Goal: Book appointment/travel/reservation

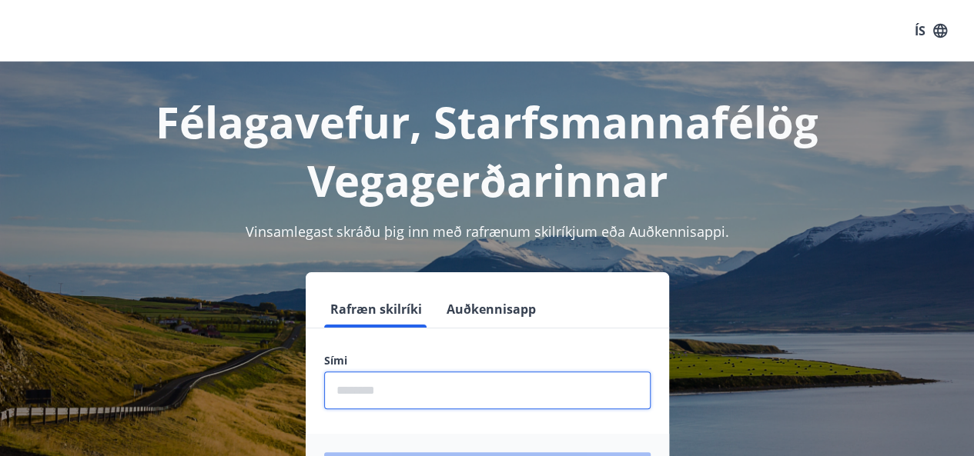
click at [407, 390] on input "phone" at bounding box center [487, 391] width 326 height 38
type input "********"
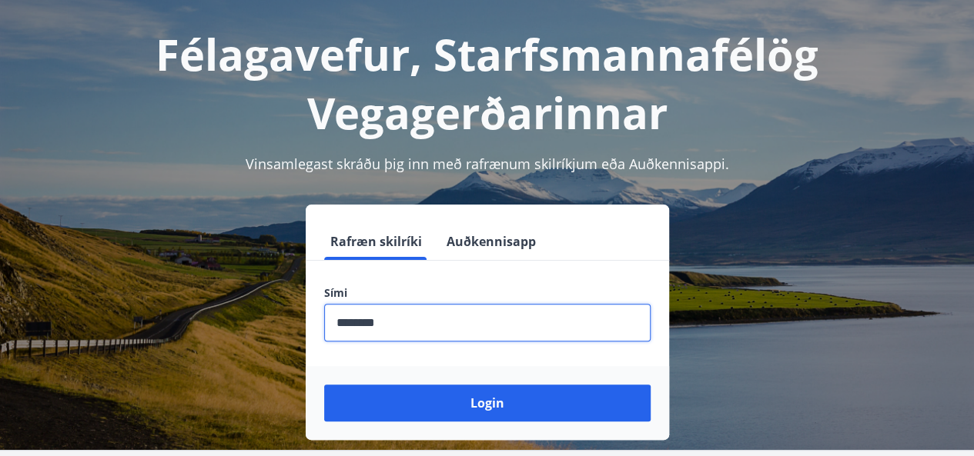
scroll to position [133, 0]
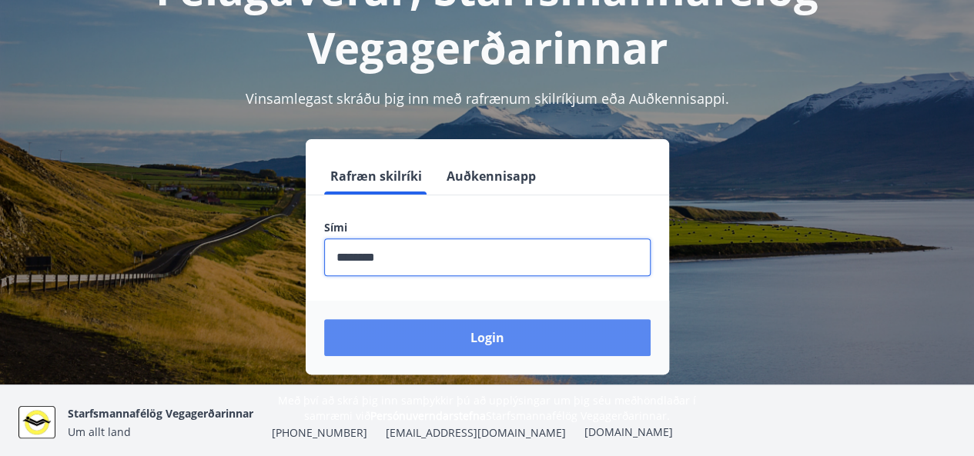
click at [470, 333] on button "Login" at bounding box center [487, 337] width 326 height 37
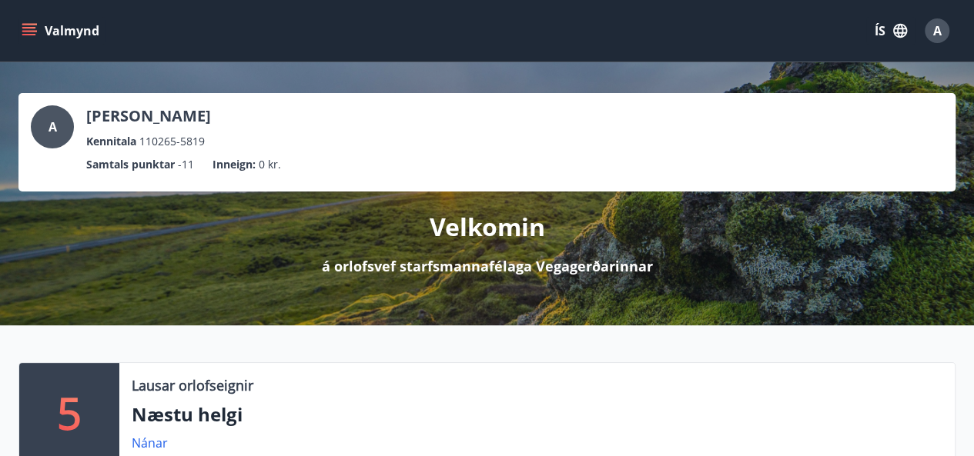
click at [29, 22] on button "Valmynd" at bounding box center [61, 31] width 87 height 28
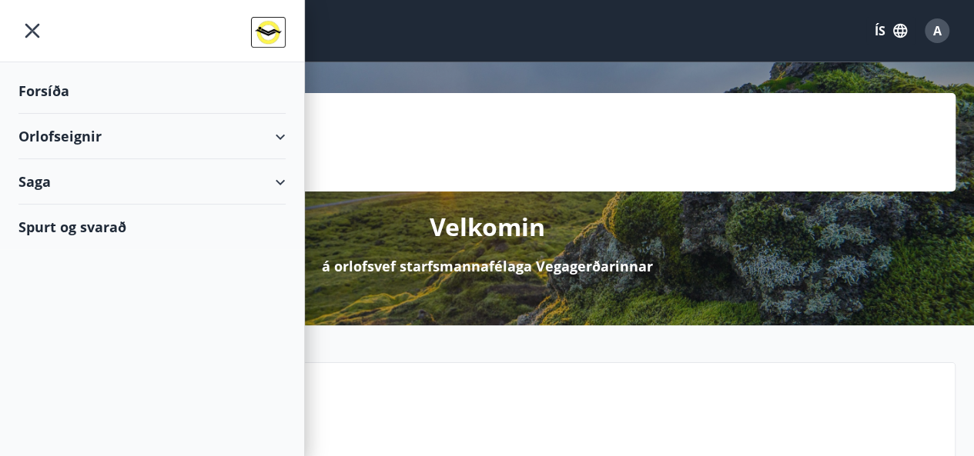
click at [286, 132] on icon at bounding box center [280, 137] width 18 height 18
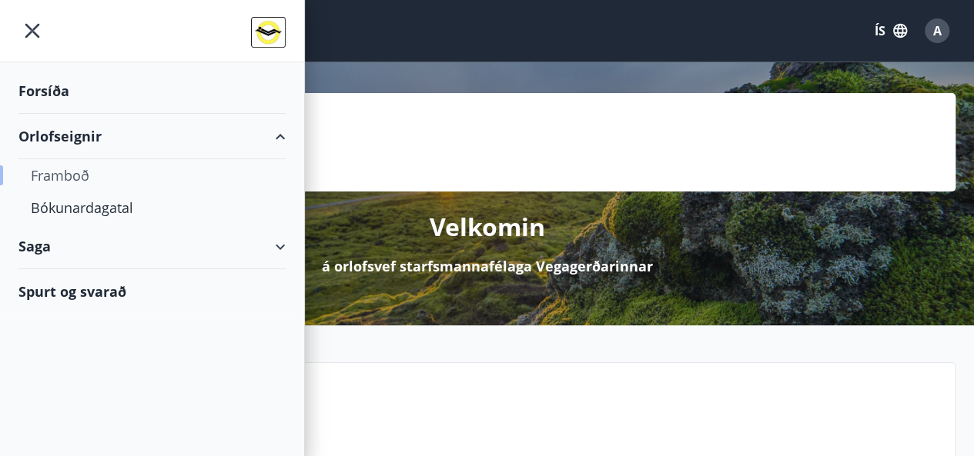
click at [78, 179] on div "Framboð" at bounding box center [152, 175] width 242 height 32
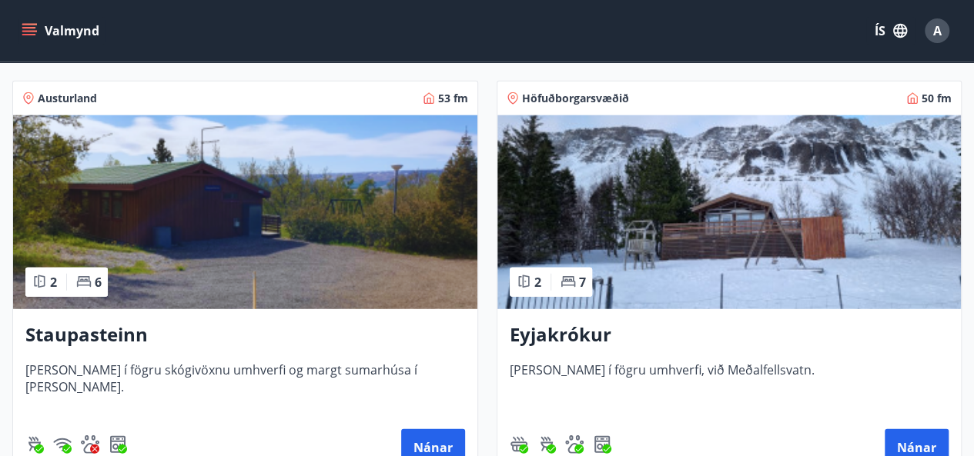
scroll to position [1965, 0]
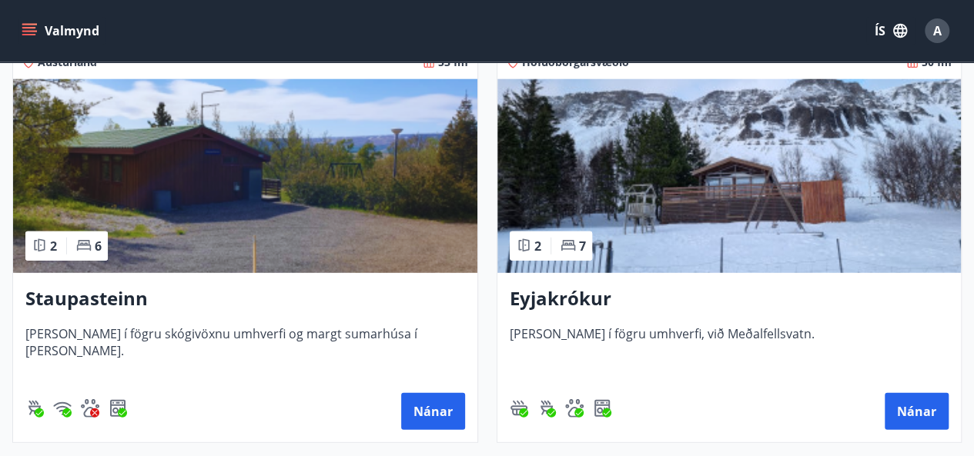
click at [557, 295] on h3 "Eyjakrókur" at bounding box center [729, 300] width 439 height 28
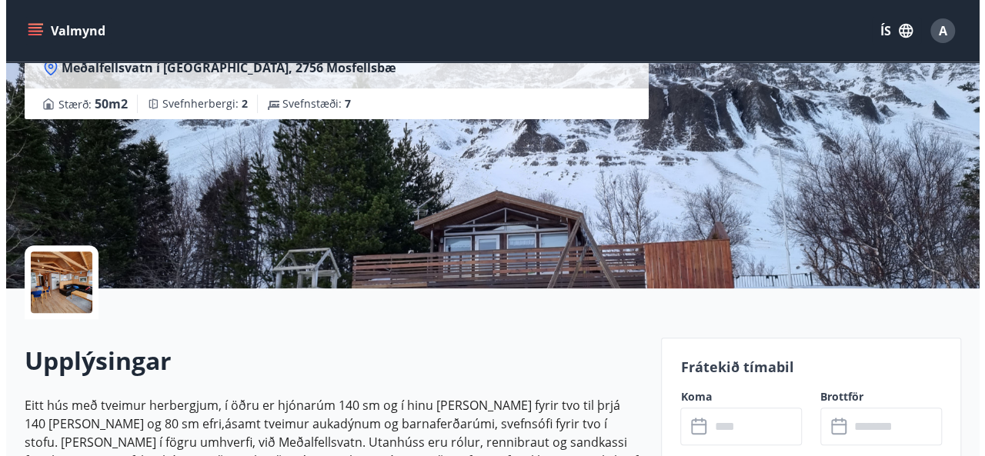
scroll to position [174, 0]
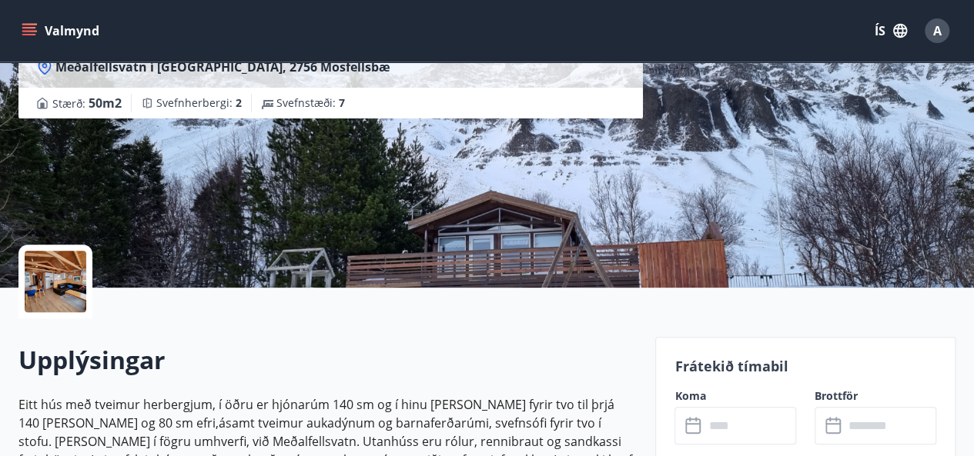
drag, startPoint x: 429, startPoint y: 286, endPoint x: 68, endPoint y: 286, distance: 361.0
click at [68, 286] on div at bounding box center [56, 282] width 62 height 62
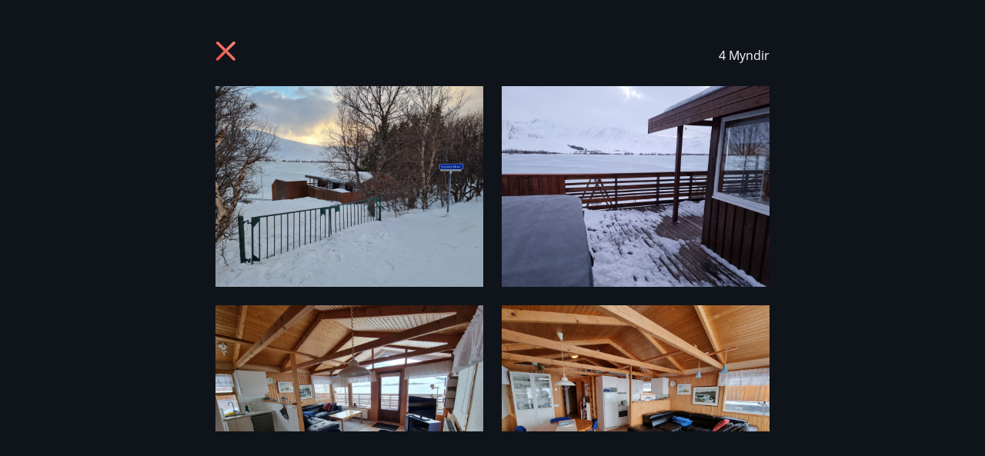
click at [406, 192] on img at bounding box center [350, 186] width 268 height 201
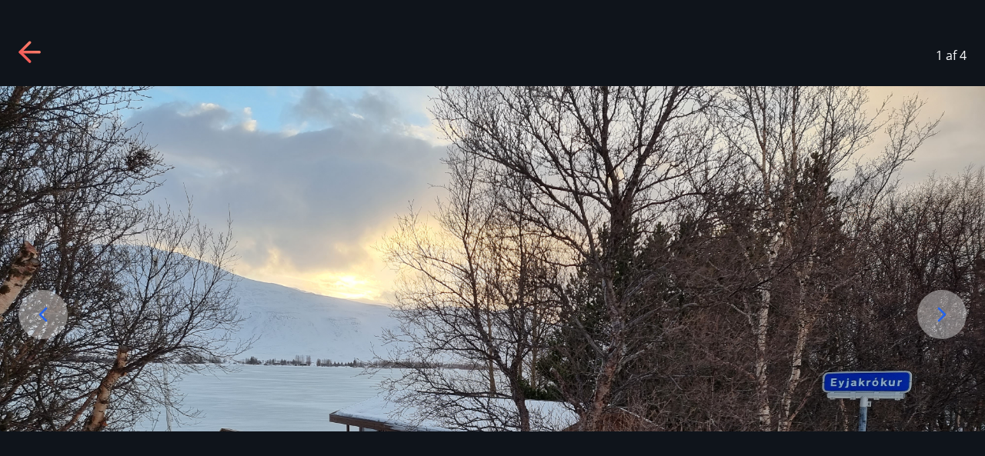
scroll to position [0, 0]
click at [28, 58] on icon at bounding box center [30, 53] width 25 height 25
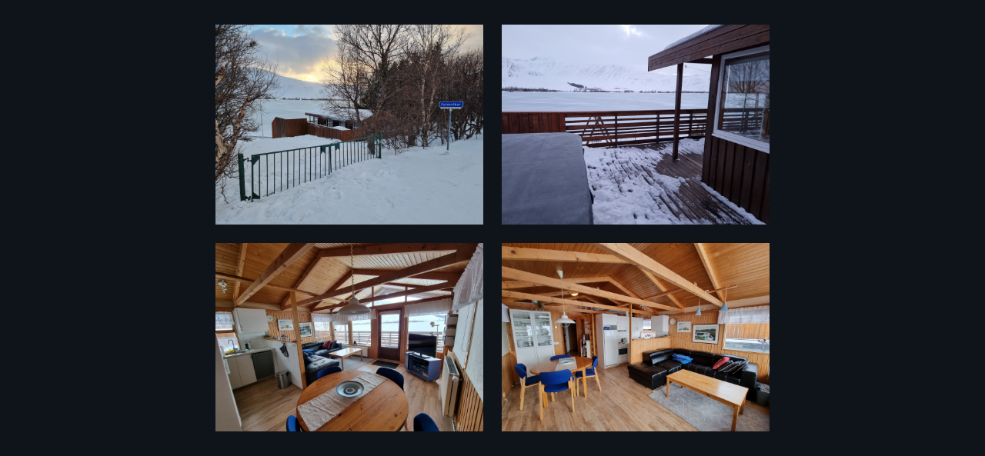
scroll to position [79, 0]
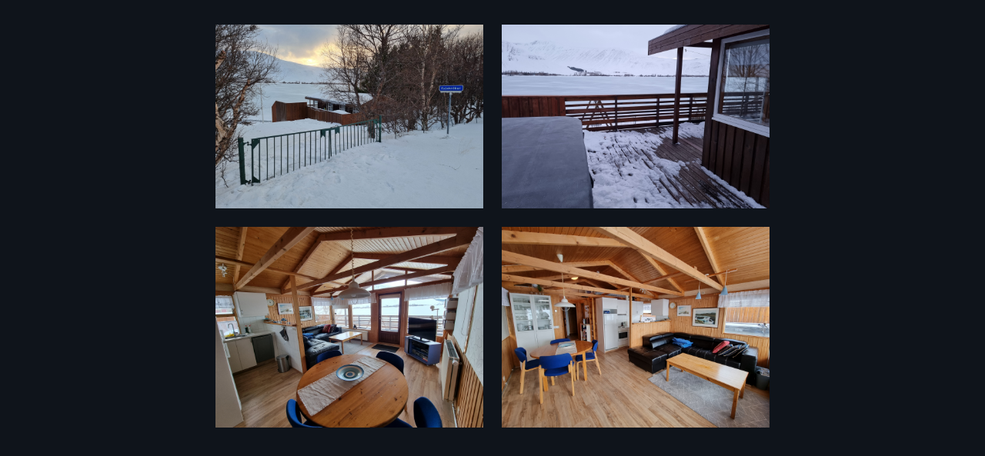
click at [391, 283] on img at bounding box center [350, 327] width 268 height 201
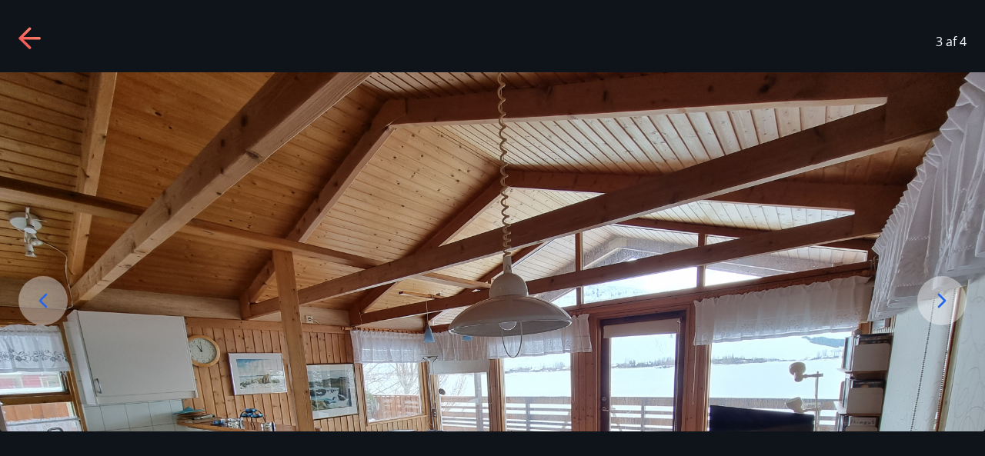
scroll to position [0, 0]
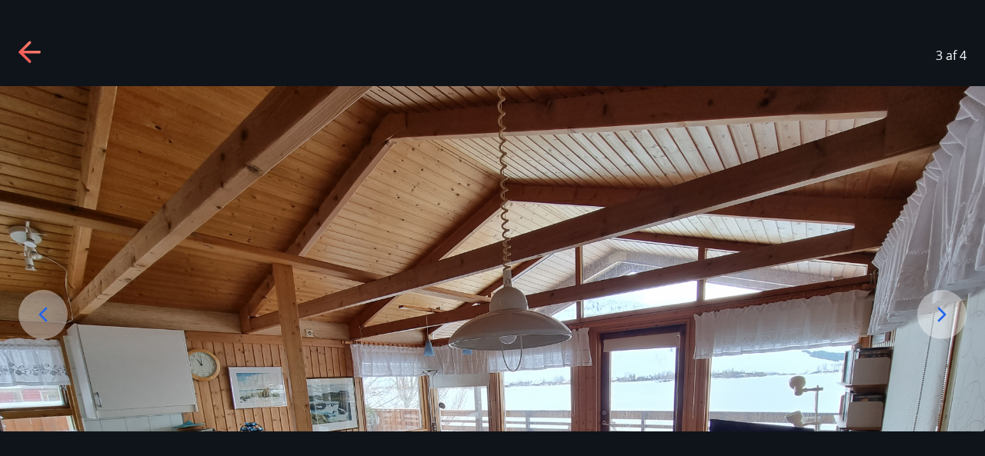
click at [941, 318] on icon at bounding box center [942, 314] width 8 height 15
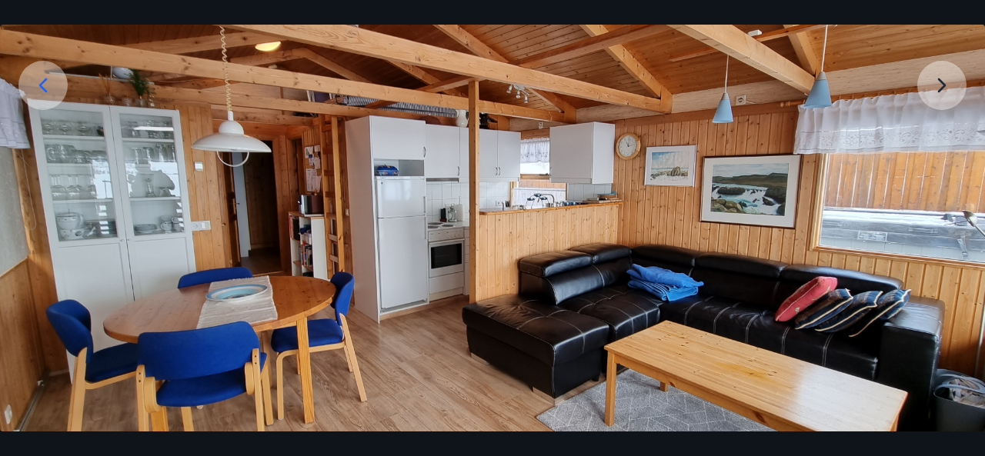
scroll to position [229, 0]
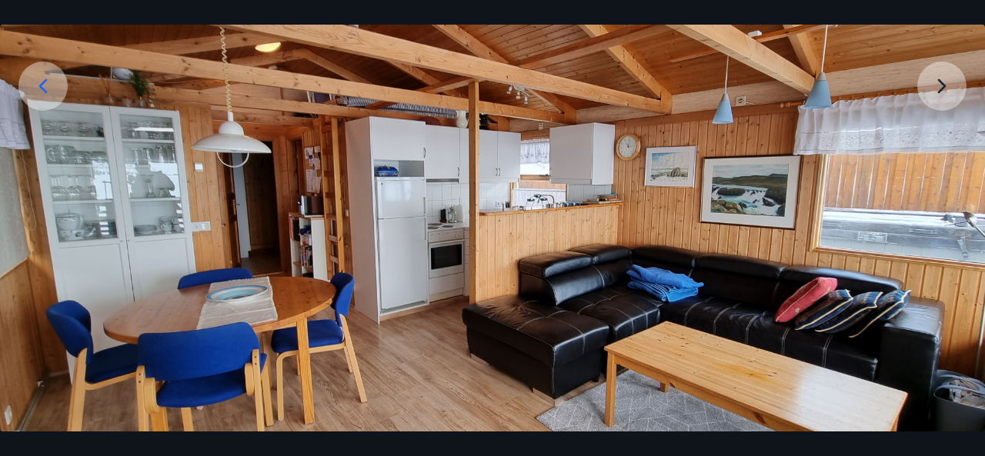
click at [936, 89] on img at bounding box center [492, 227] width 985 height 739
click at [941, 88] on img at bounding box center [492, 227] width 985 height 739
click at [48, 84] on icon at bounding box center [43, 86] width 25 height 25
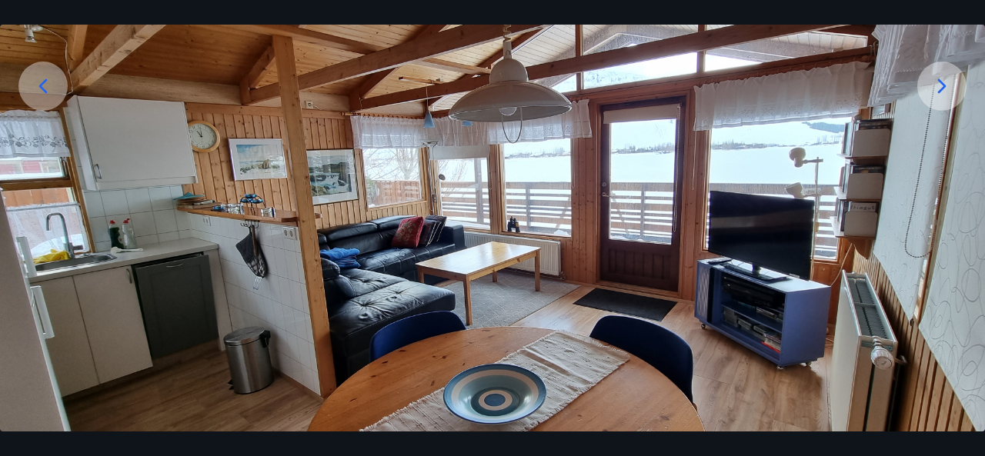
click at [48, 84] on icon at bounding box center [43, 86] width 25 height 25
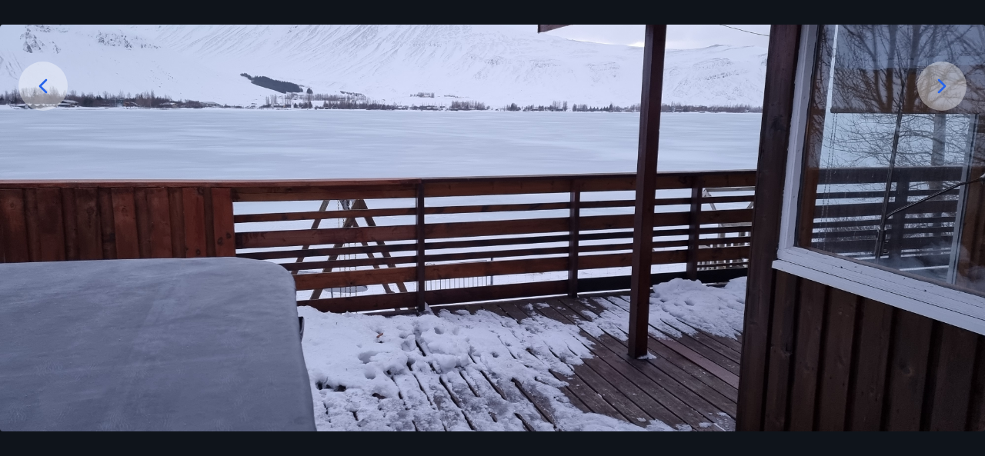
click at [48, 84] on icon at bounding box center [43, 86] width 25 height 25
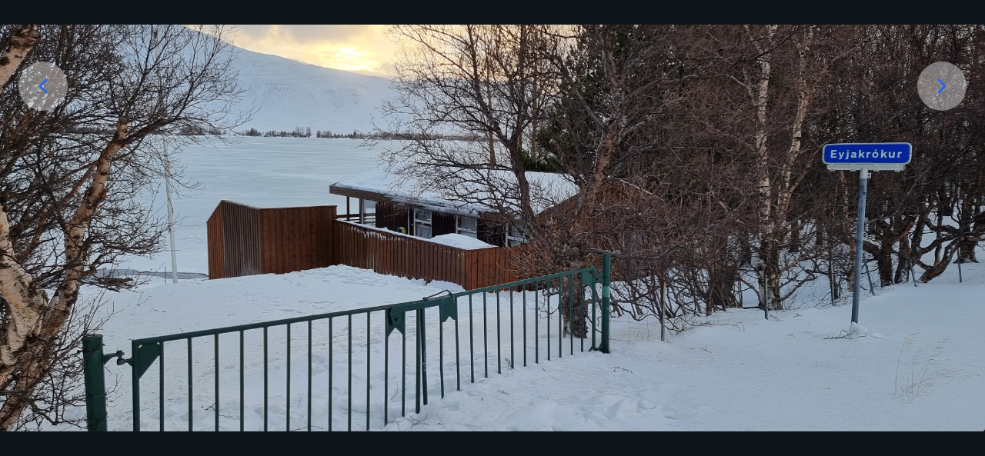
click at [48, 84] on icon at bounding box center [43, 86] width 25 height 25
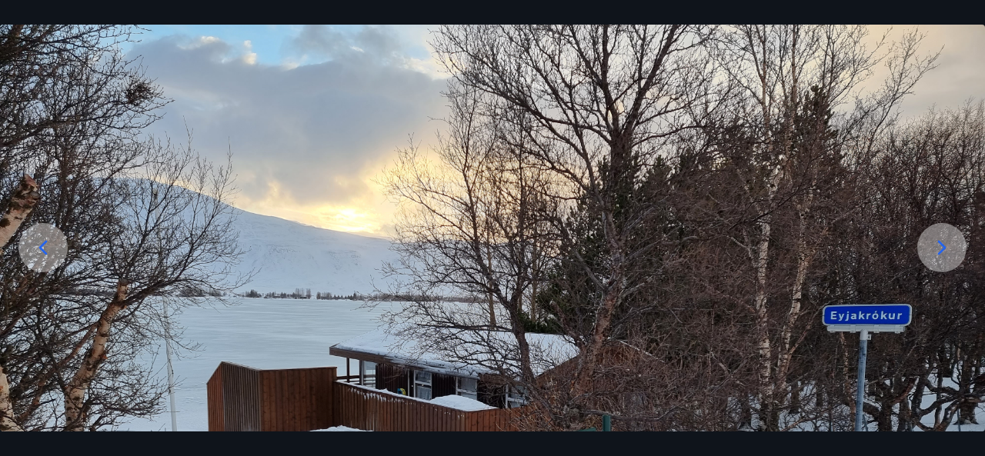
scroll to position [0, 0]
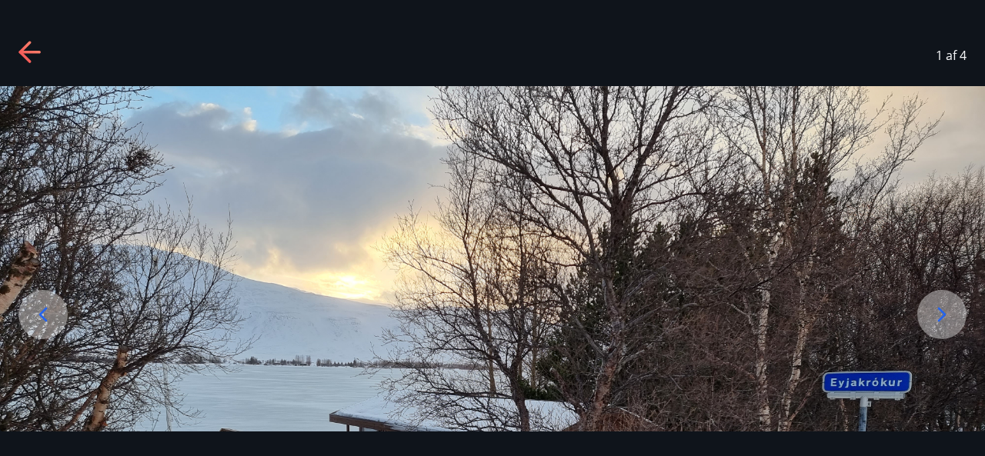
click at [23, 52] on icon at bounding box center [29, 52] width 22 height 3
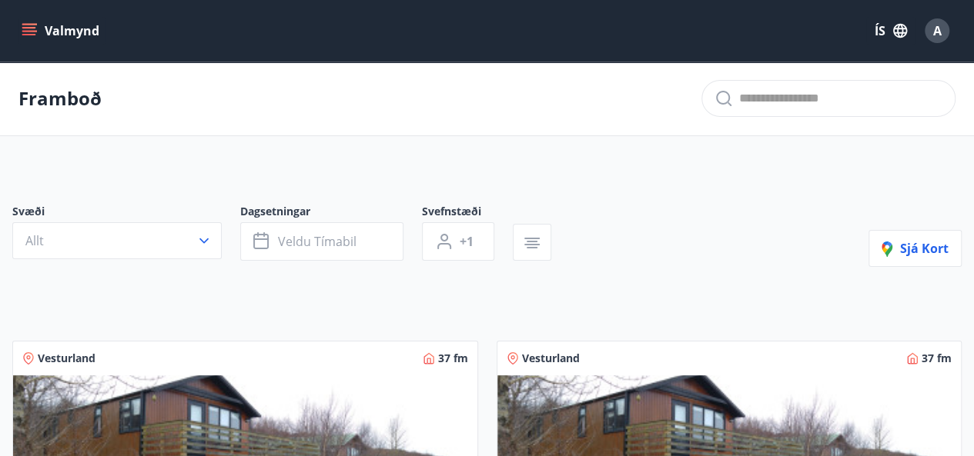
click at [33, 32] on icon "menu" at bounding box center [29, 30] width 15 height 15
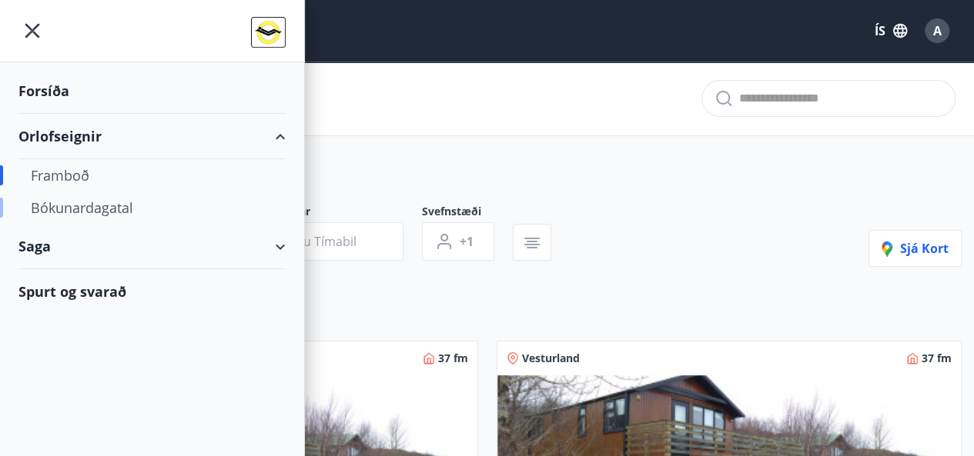
click at [125, 205] on div "Bókunardagatal" at bounding box center [152, 208] width 242 height 32
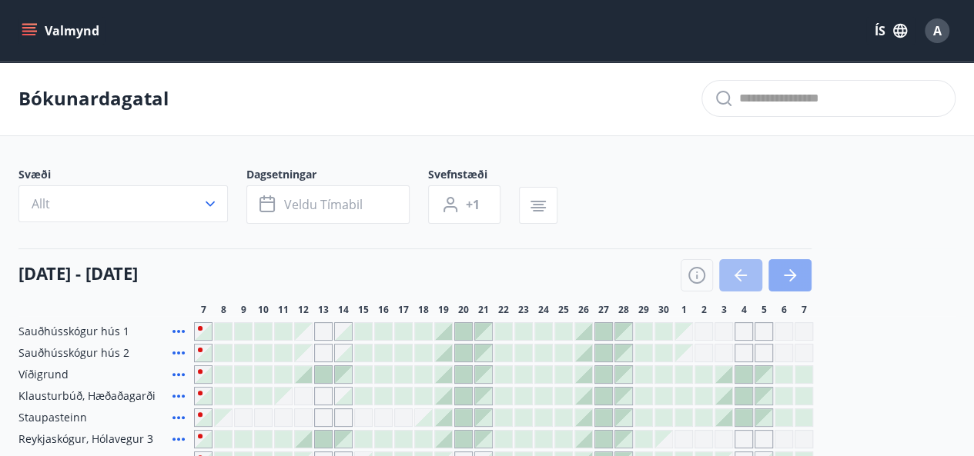
click at [791, 271] on icon "button" at bounding box center [792, 275] width 7 height 12
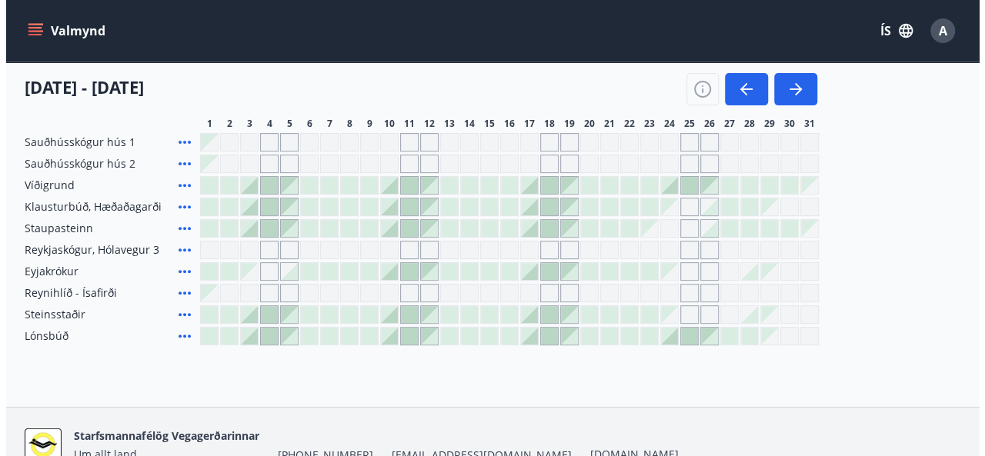
scroll to position [195, 0]
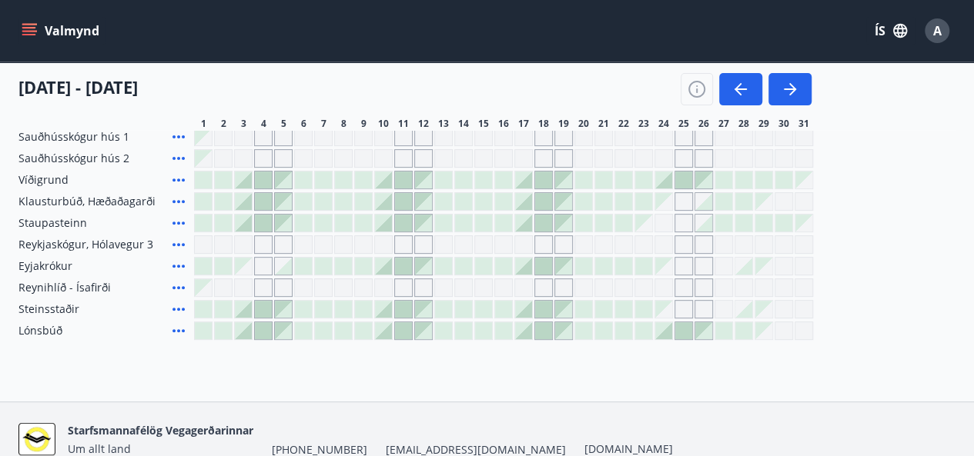
click at [382, 261] on div at bounding box center [383, 266] width 17 height 17
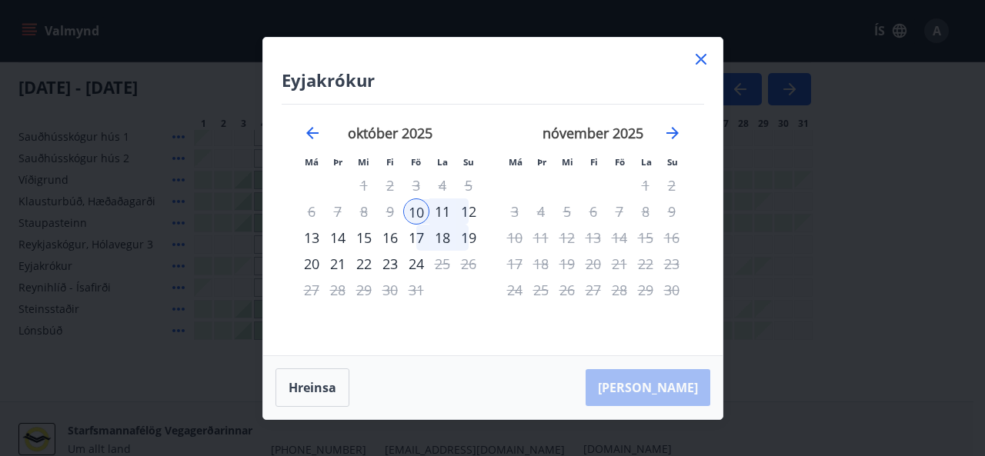
click at [471, 210] on div "12" at bounding box center [469, 212] width 26 height 26
